Goal: Transaction & Acquisition: Purchase product/service

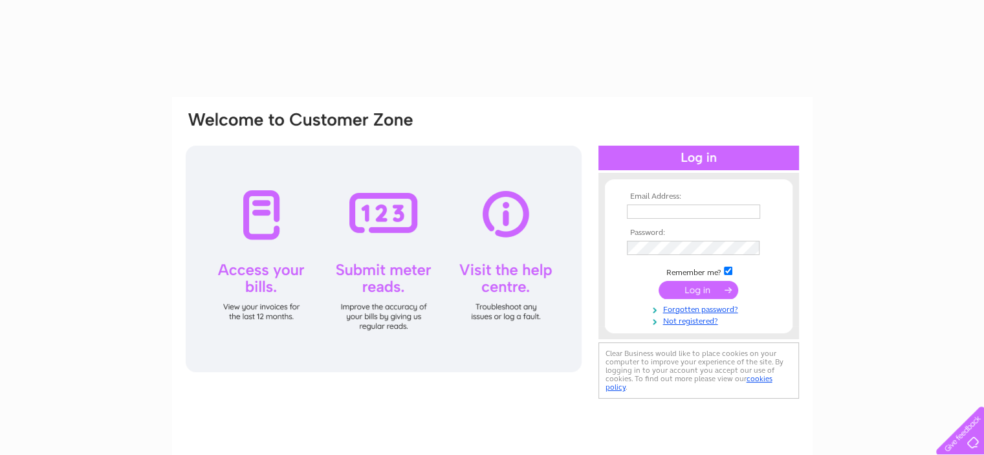
type input "sk@kapoorandco.co.uk"
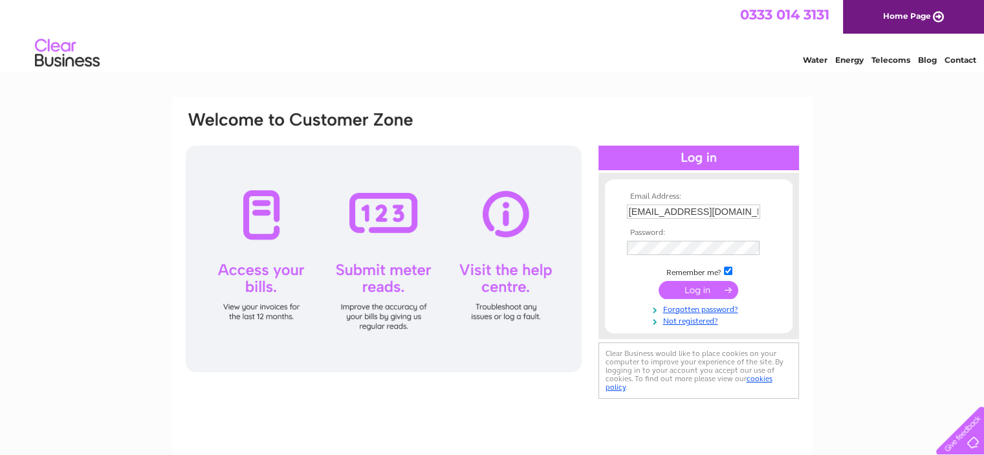
click at [697, 292] on input "submit" at bounding box center [699, 290] width 80 height 18
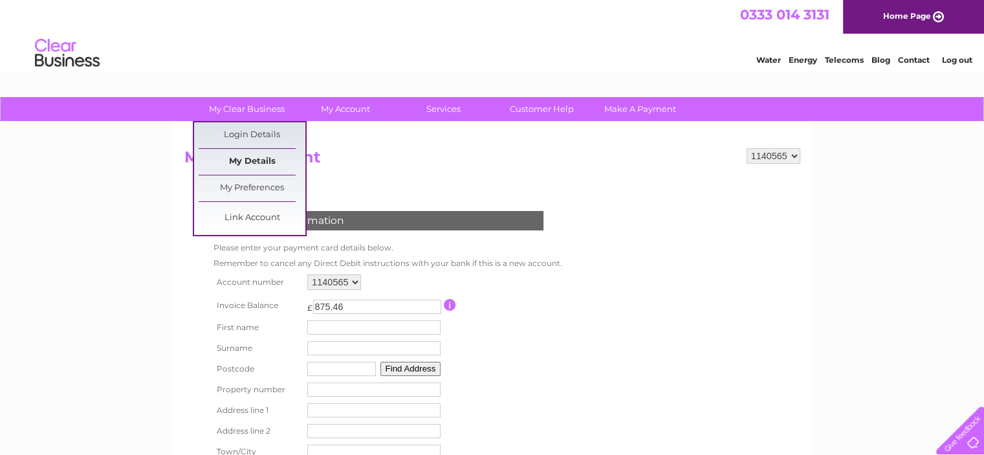
click at [252, 157] on link "My Details" at bounding box center [252, 162] width 107 height 26
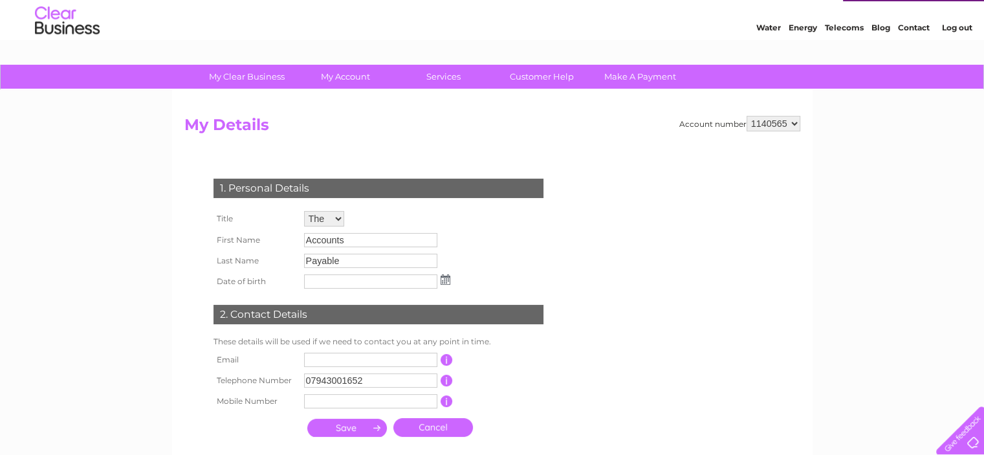
scroll to position [28, 0]
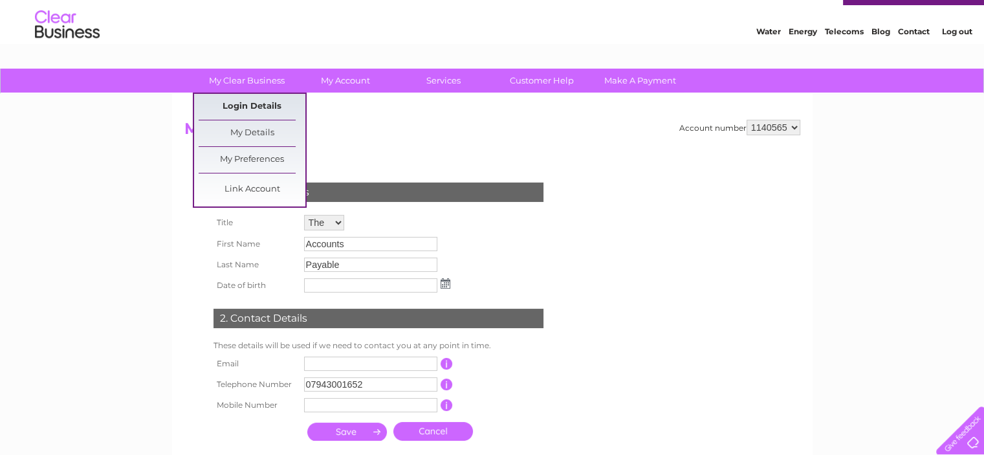
click at [243, 107] on link "Login Details" at bounding box center [252, 107] width 107 height 26
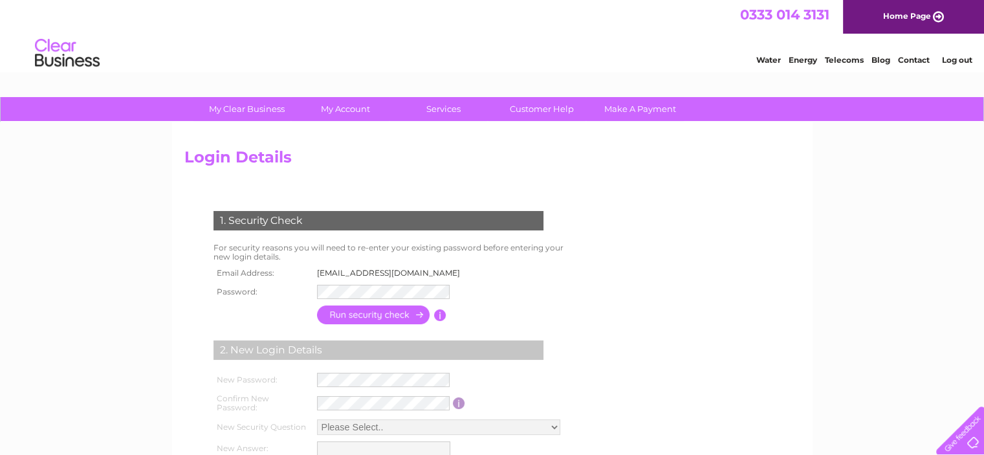
click at [386, 237] on td "1. Security Check" at bounding box center [393, 219] width 367 height 42
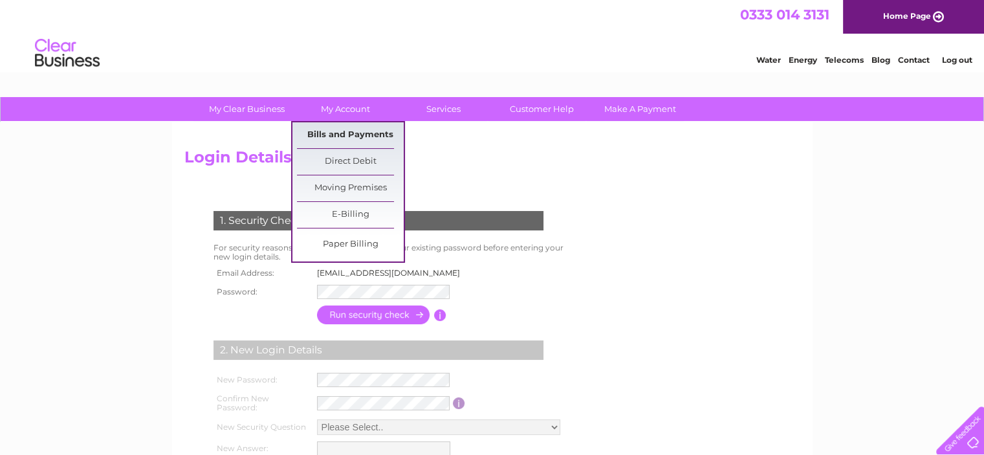
click at [350, 133] on link "Bills and Payments" at bounding box center [350, 135] width 107 height 26
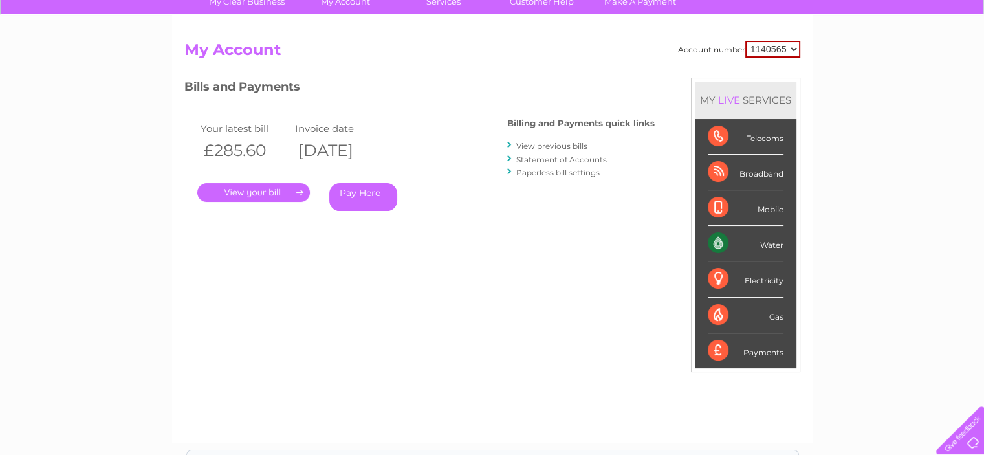
scroll to position [98, 0]
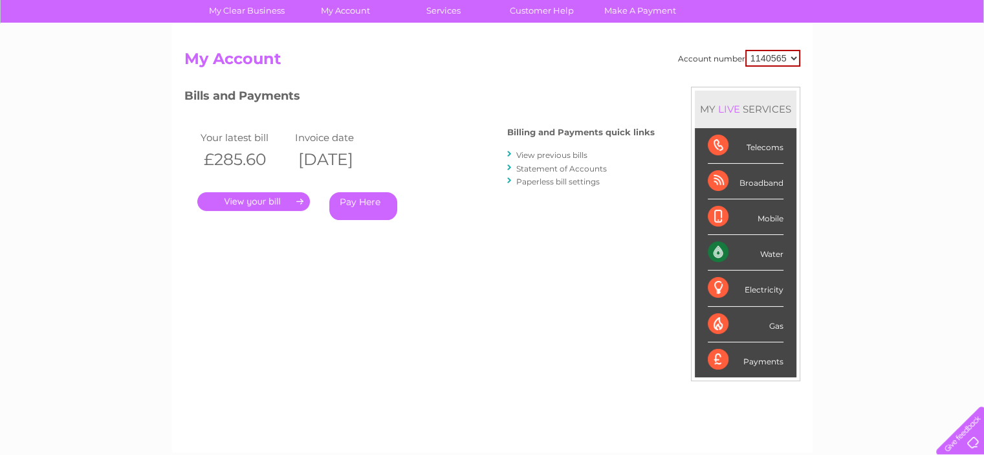
click at [238, 201] on link "." at bounding box center [253, 201] width 113 height 19
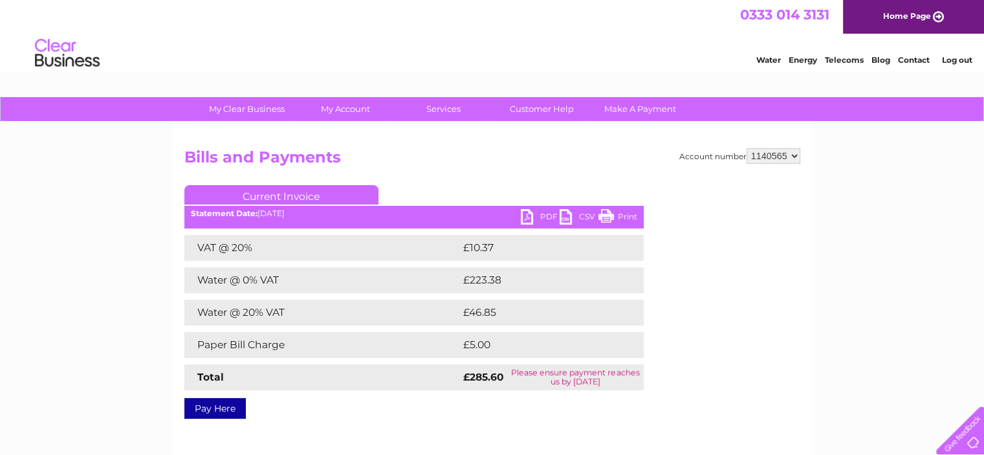
click at [250, 196] on link "Current Invoice" at bounding box center [281, 194] width 194 height 19
click at [767, 156] on select "1140565" at bounding box center [774, 156] width 54 height 16
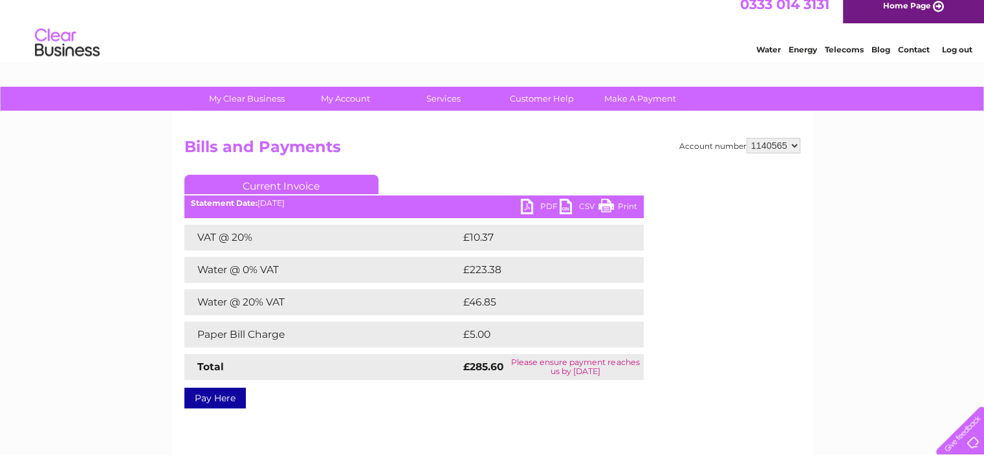
scroll to position [9, 0]
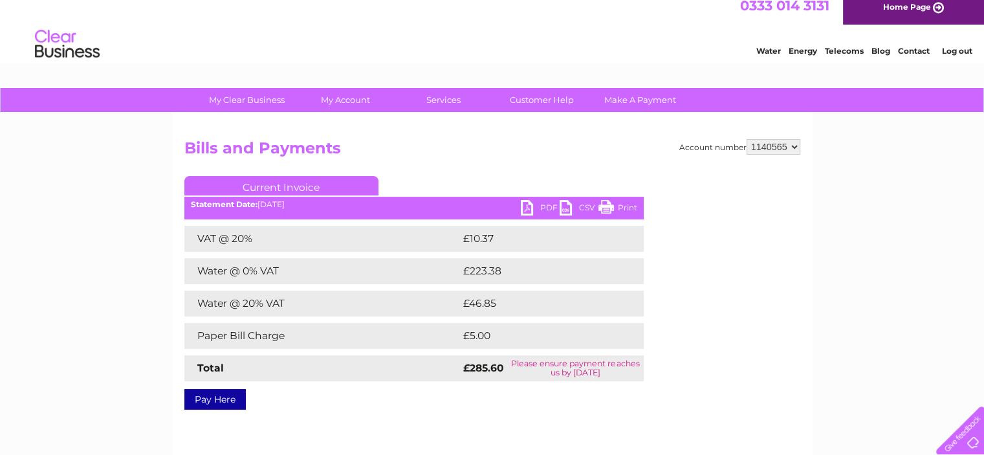
click at [267, 188] on link "Current Invoice" at bounding box center [281, 185] width 194 height 19
drag, startPoint x: 254, startPoint y: 199, endPoint x: 245, endPoint y: 204, distance: 10.2
click at [245, 204] on div "Current Invoice PDF CSV Print Statement Date: 02/09/2025" at bounding box center [413, 290] width 459 height 228
click at [245, 204] on b "Statement Date:" at bounding box center [224, 204] width 67 height 10
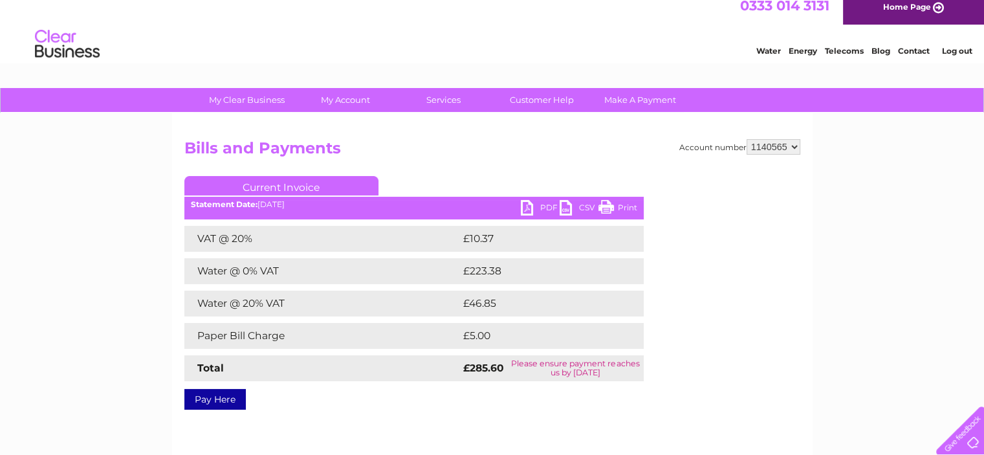
click at [320, 204] on div "Statement Date: 02/09/2025" at bounding box center [413, 204] width 459 height 9
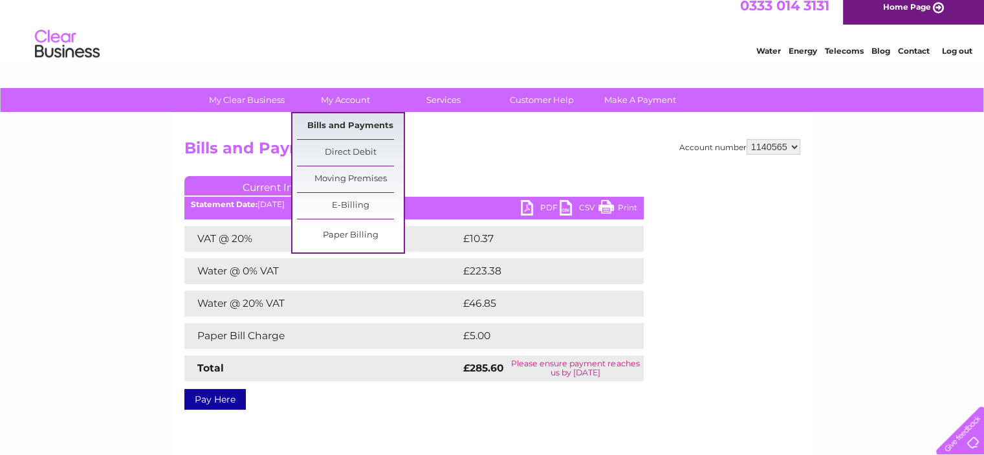
click at [349, 128] on link "Bills and Payments" at bounding box center [350, 126] width 107 height 26
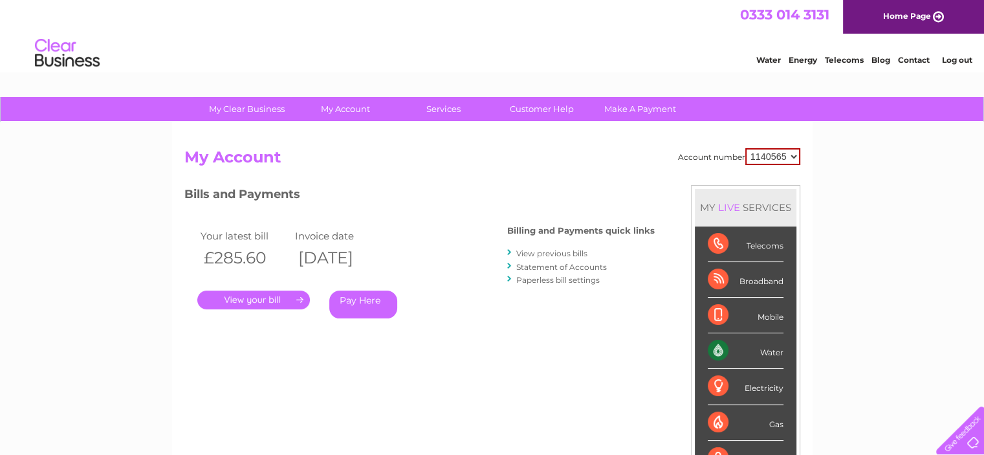
click at [545, 253] on link "View previous bills" at bounding box center [551, 253] width 71 height 10
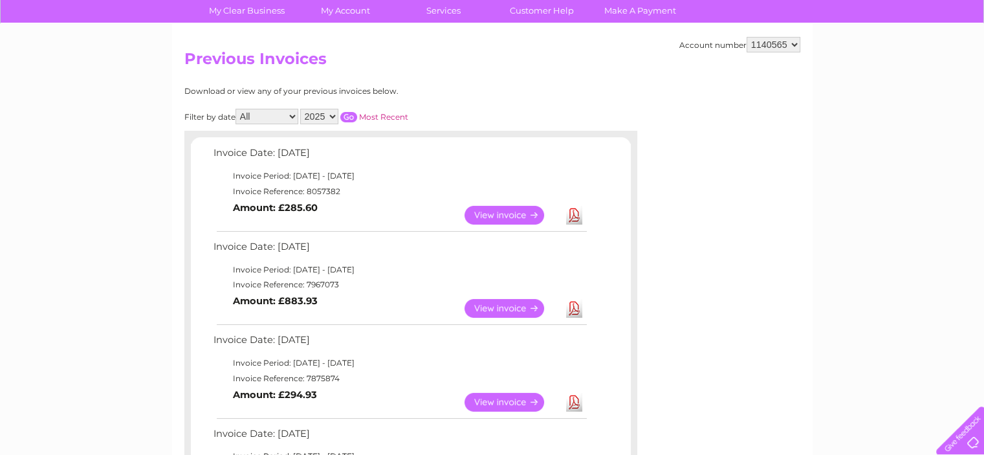
scroll to position [94, 0]
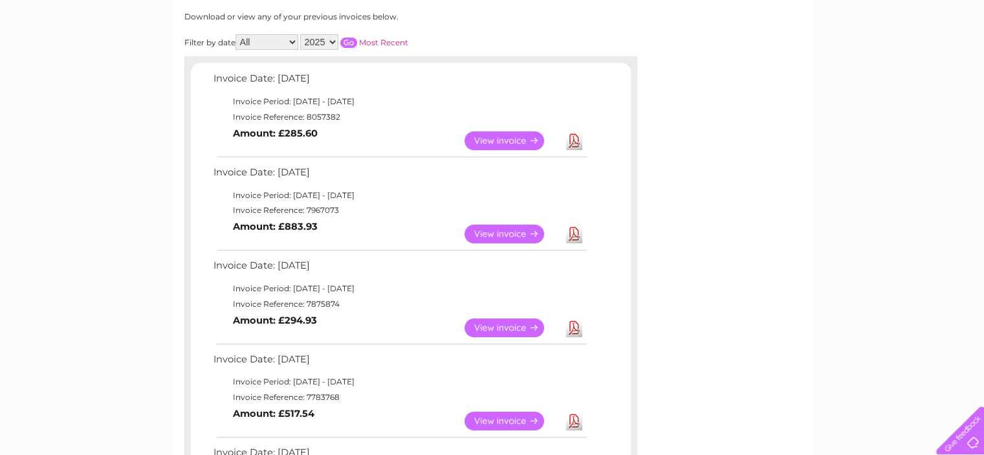
scroll to position [182, 0]
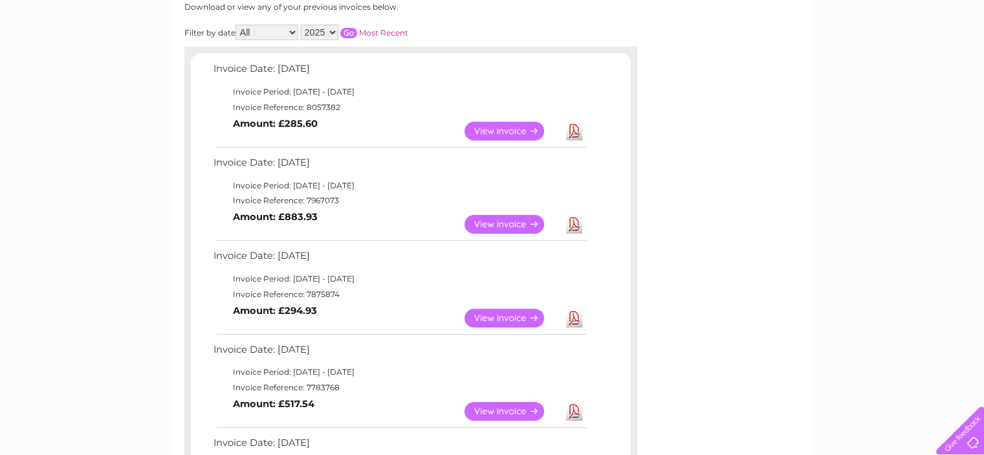
click at [516, 223] on link "View" at bounding box center [512, 224] width 95 height 19
click at [491, 129] on link "View" at bounding box center [512, 131] width 95 height 19
click at [527, 224] on link "View" at bounding box center [512, 224] width 95 height 19
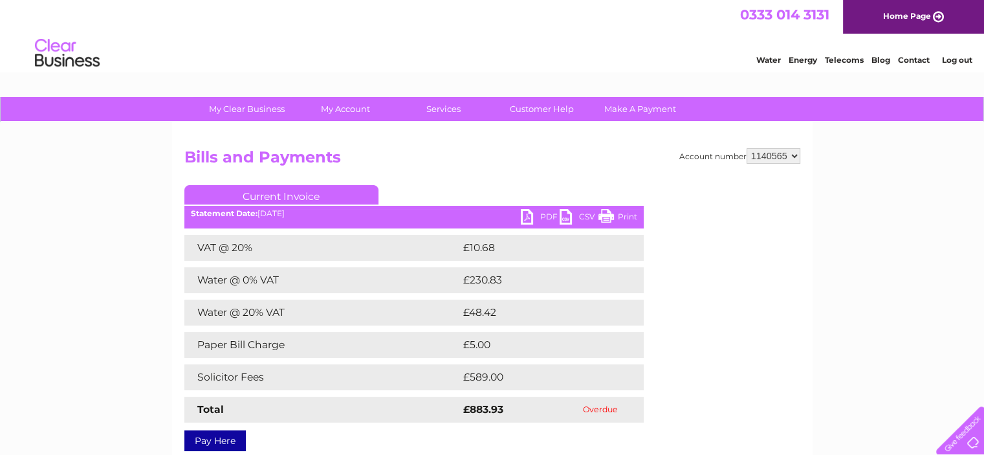
click at [541, 212] on link "PDF" at bounding box center [540, 218] width 39 height 19
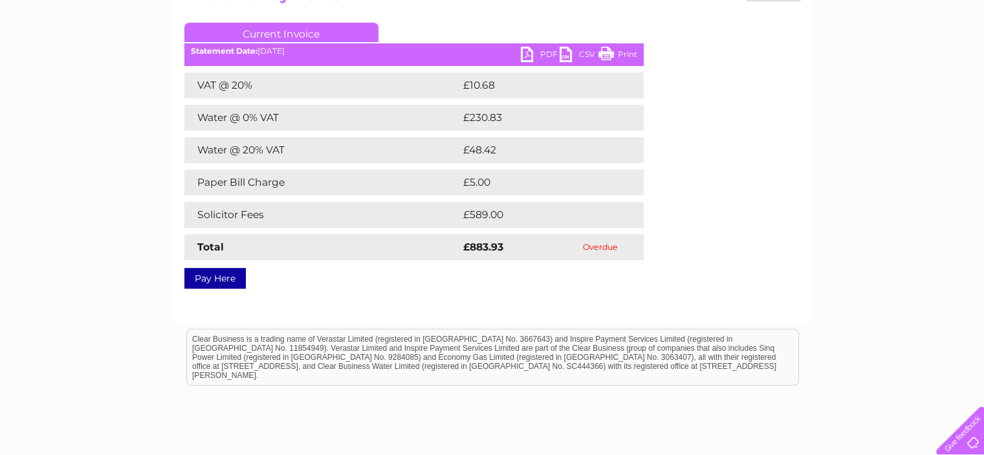
scroll to position [162, 0]
click at [214, 279] on link "Pay Here" at bounding box center [214, 278] width 61 height 21
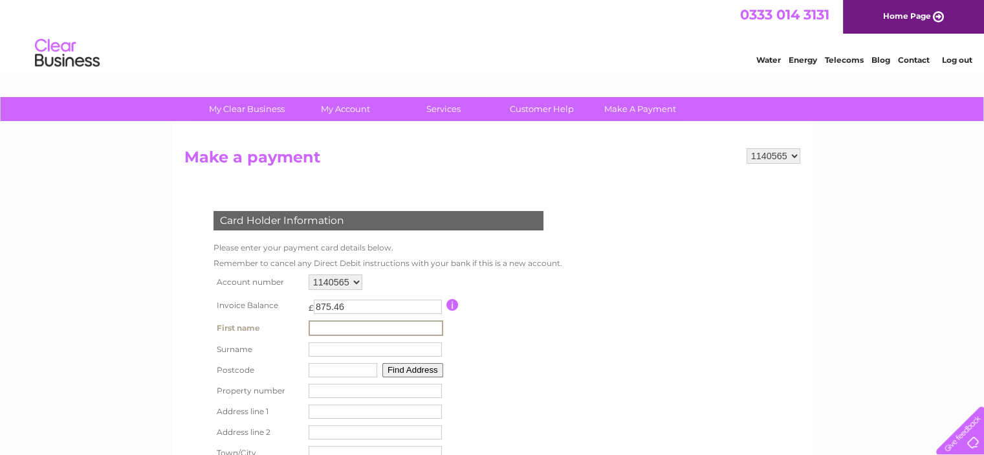
click at [323, 328] on input "text" at bounding box center [376, 328] width 135 height 16
type input "Sanjeev"
type input "Kapoor"
type input "EH6 6bp"
click at [417, 372] on button "Find Address" at bounding box center [410, 369] width 61 height 14
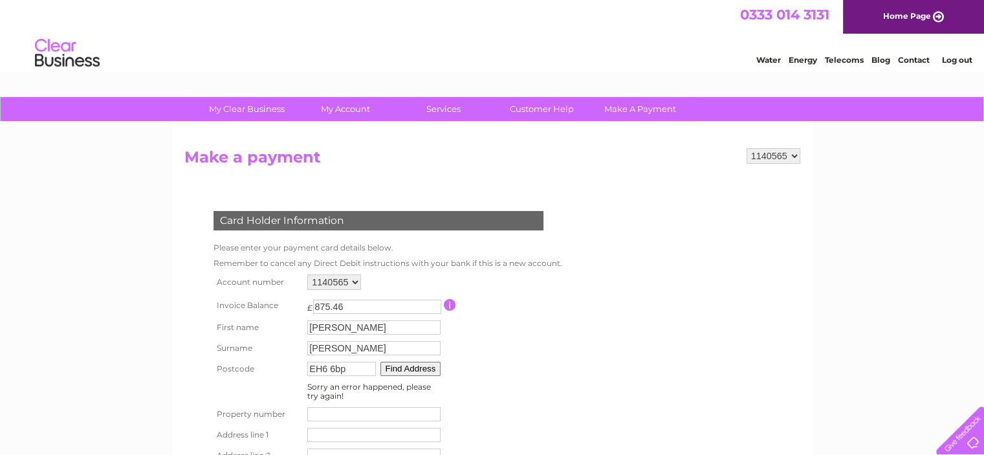
click at [402, 371] on button "Find Address" at bounding box center [410, 369] width 61 height 14
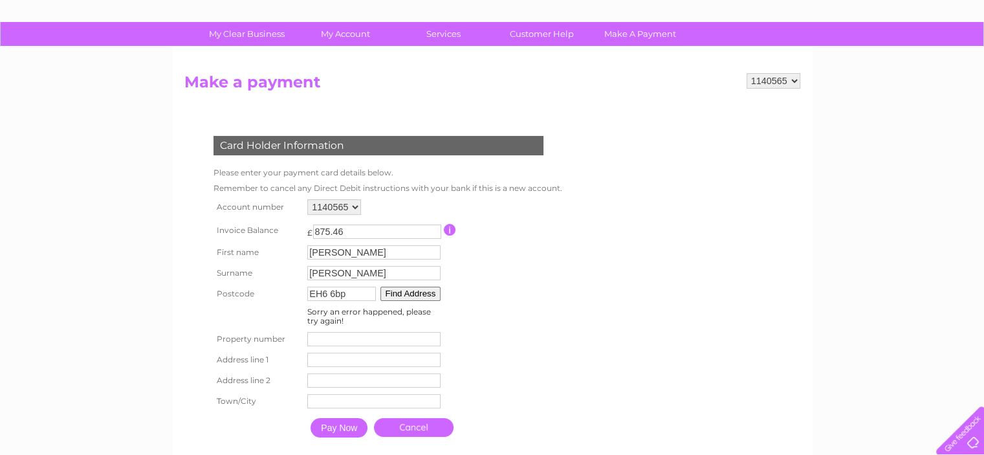
scroll to position [80, 0]
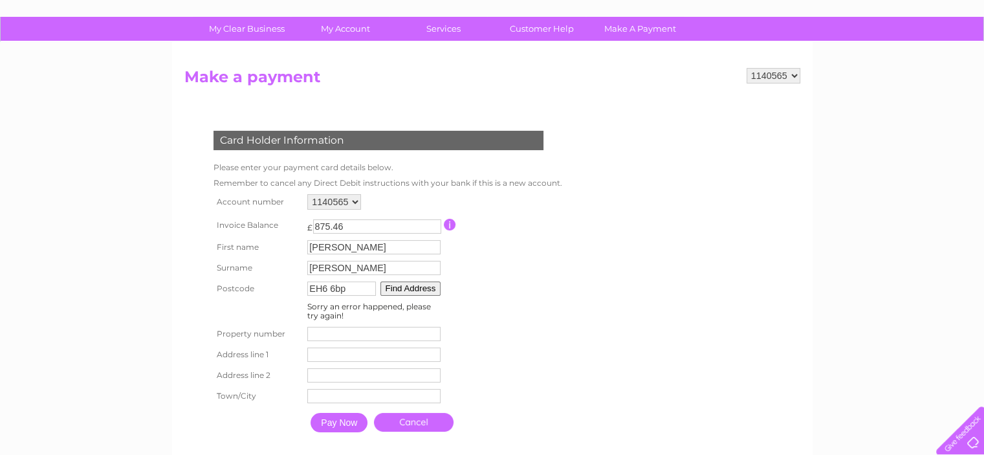
click at [336, 336] on input "number" at bounding box center [373, 334] width 133 height 14
type input "74"
click at [433, 331] on input "74" at bounding box center [373, 334] width 133 height 14
click at [362, 292] on input "EH6 6bp" at bounding box center [341, 288] width 69 height 14
type input "EH6 6BP"
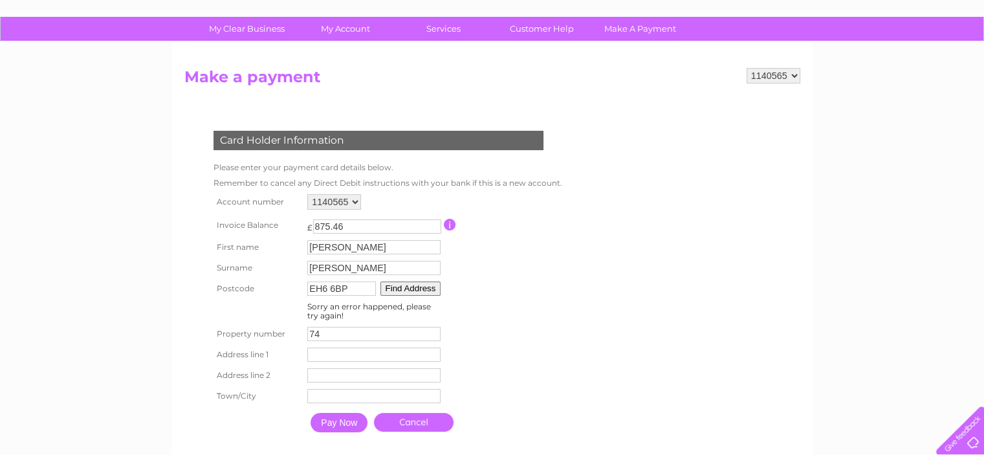
click at [424, 287] on button "Find Address" at bounding box center [410, 288] width 61 height 14
click at [326, 329] on input "74" at bounding box center [373, 334] width 133 height 14
type input "73"
click at [323, 351] on input "text" at bounding box center [376, 355] width 135 height 16
type input "73A OCEAN DRIVE"
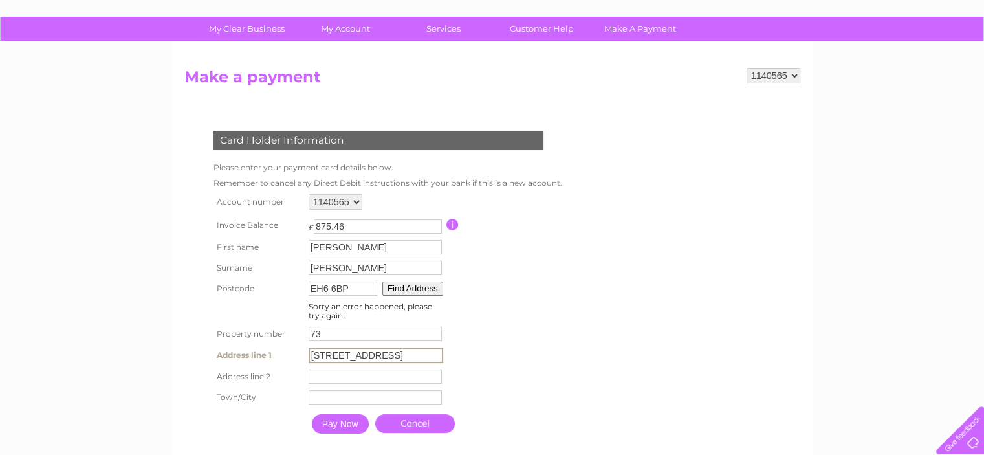
click at [331, 400] on input "text" at bounding box center [375, 397] width 133 height 14
type input "Edinbugh"
click at [331, 429] on input "Pay Now" at bounding box center [339, 422] width 57 height 19
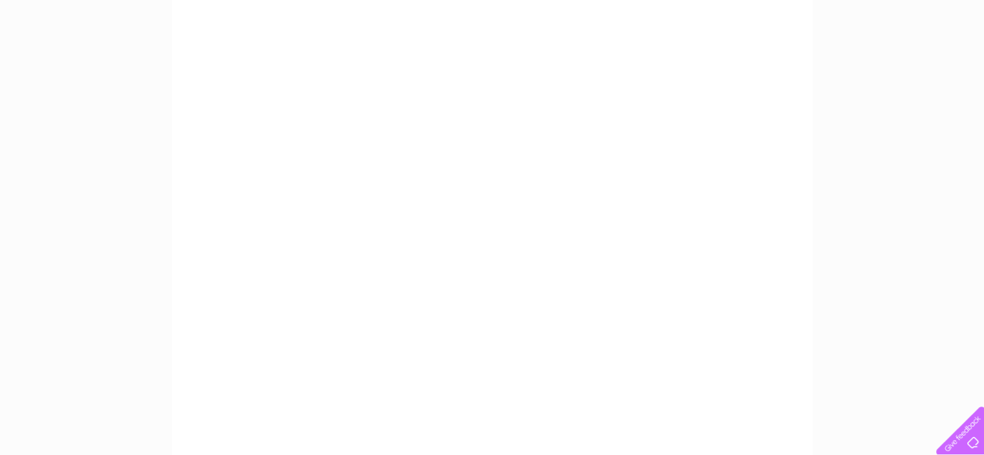
scroll to position [256, 0]
